Goal: Transaction & Acquisition: Subscribe to service/newsletter

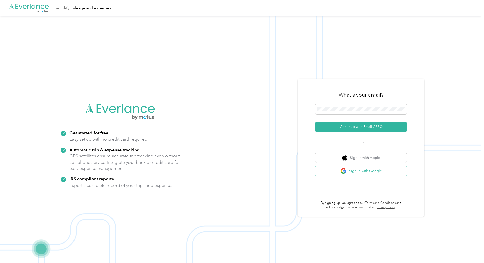
click at [354, 171] on button "Sign in with Google" at bounding box center [360, 171] width 91 height 10
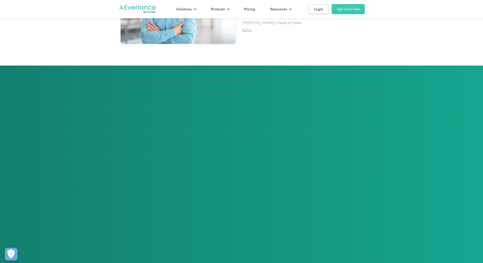
scroll to position [1139, 0]
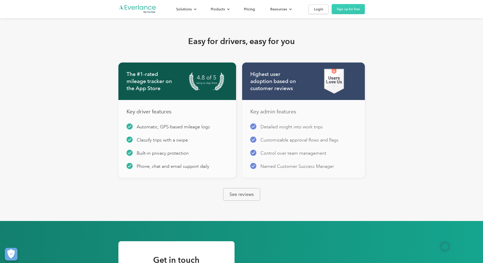
scroll to position [429, 0]
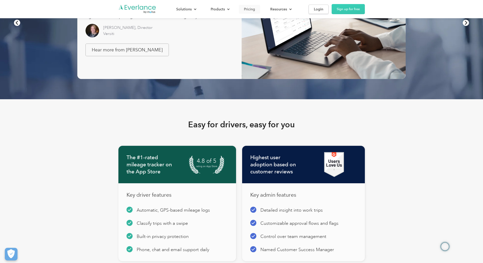
click at [255, 8] on div "Pricing" at bounding box center [249, 9] width 11 height 6
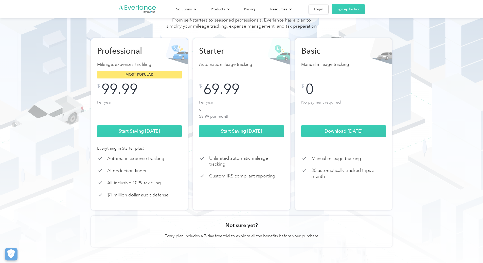
scroll to position [51, 0]
